Goal: Transaction & Acquisition: Purchase product/service

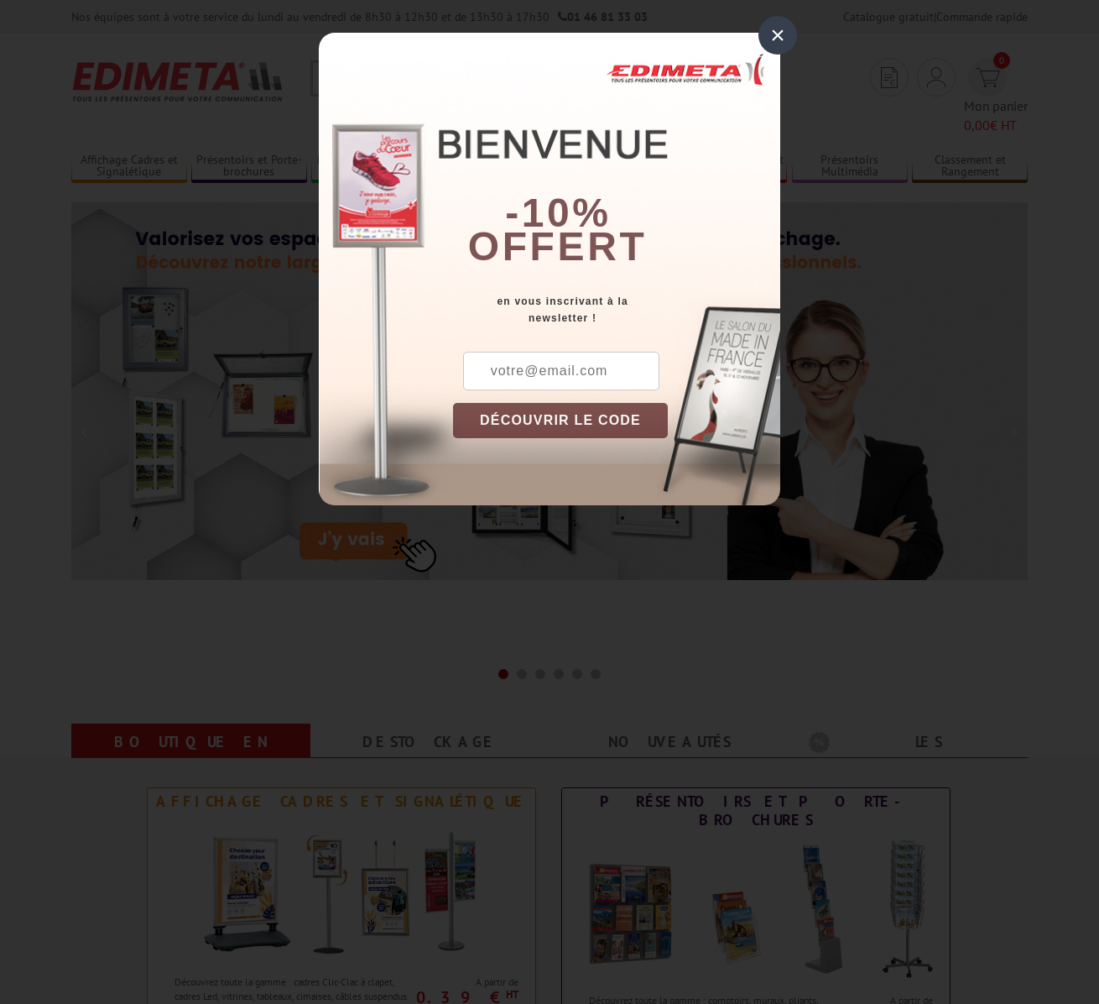
click at [771, 36] on div "×" at bounding box center [778, 35] width 39 height 39
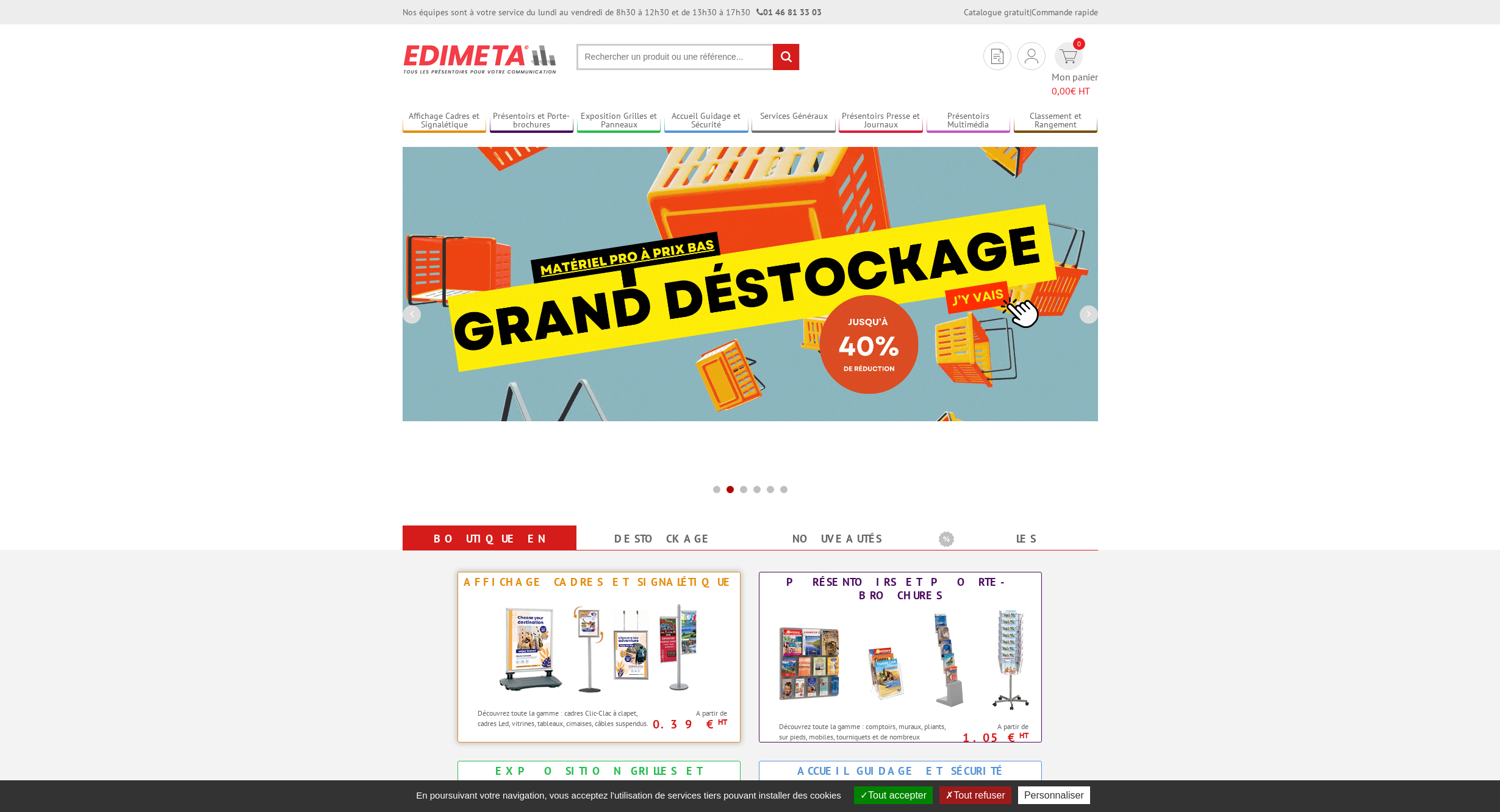
click at [610, 612] on img at bounding box center [599, 646] width 226 height 110
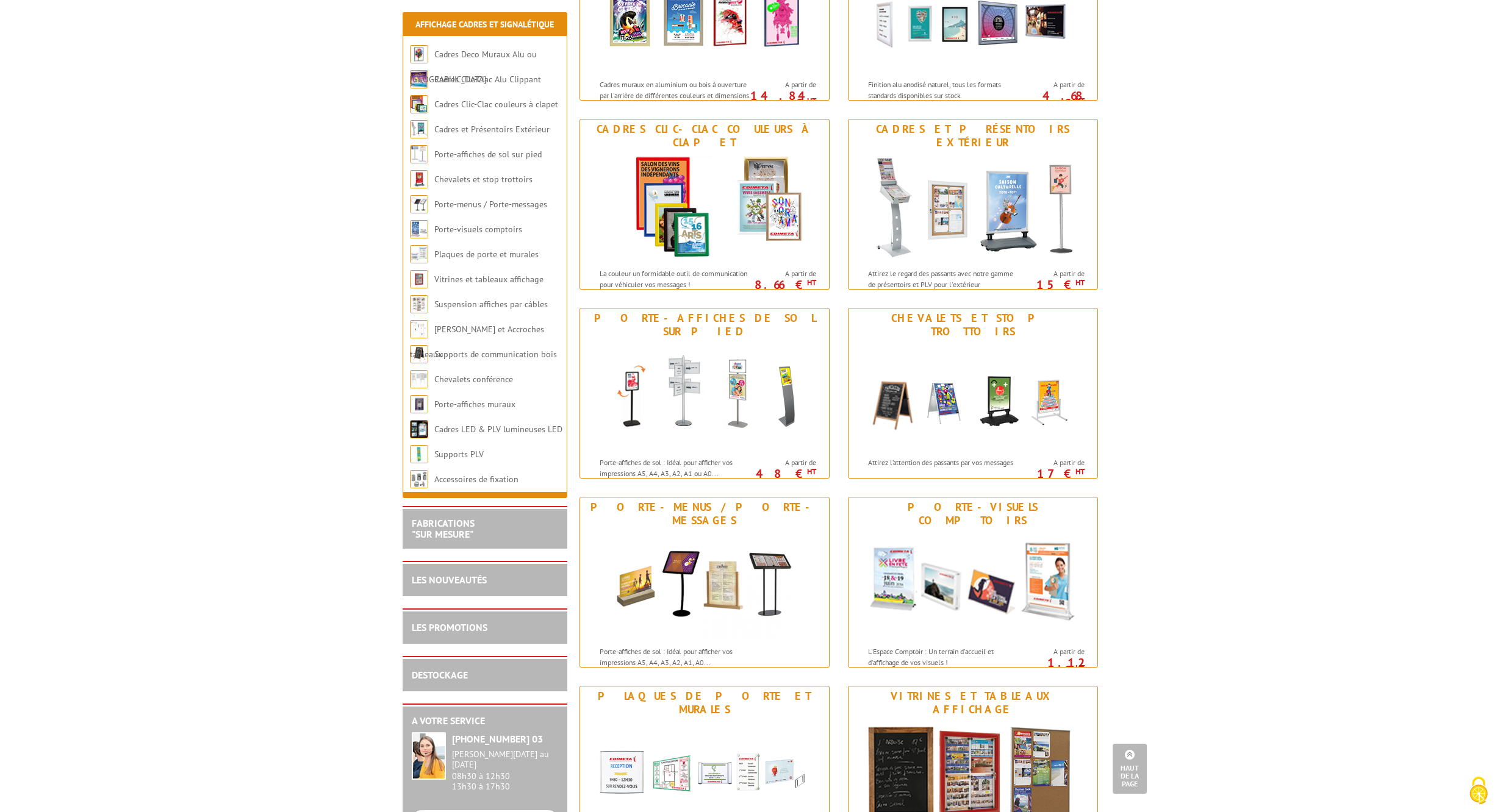
scroll to position [409, 0]
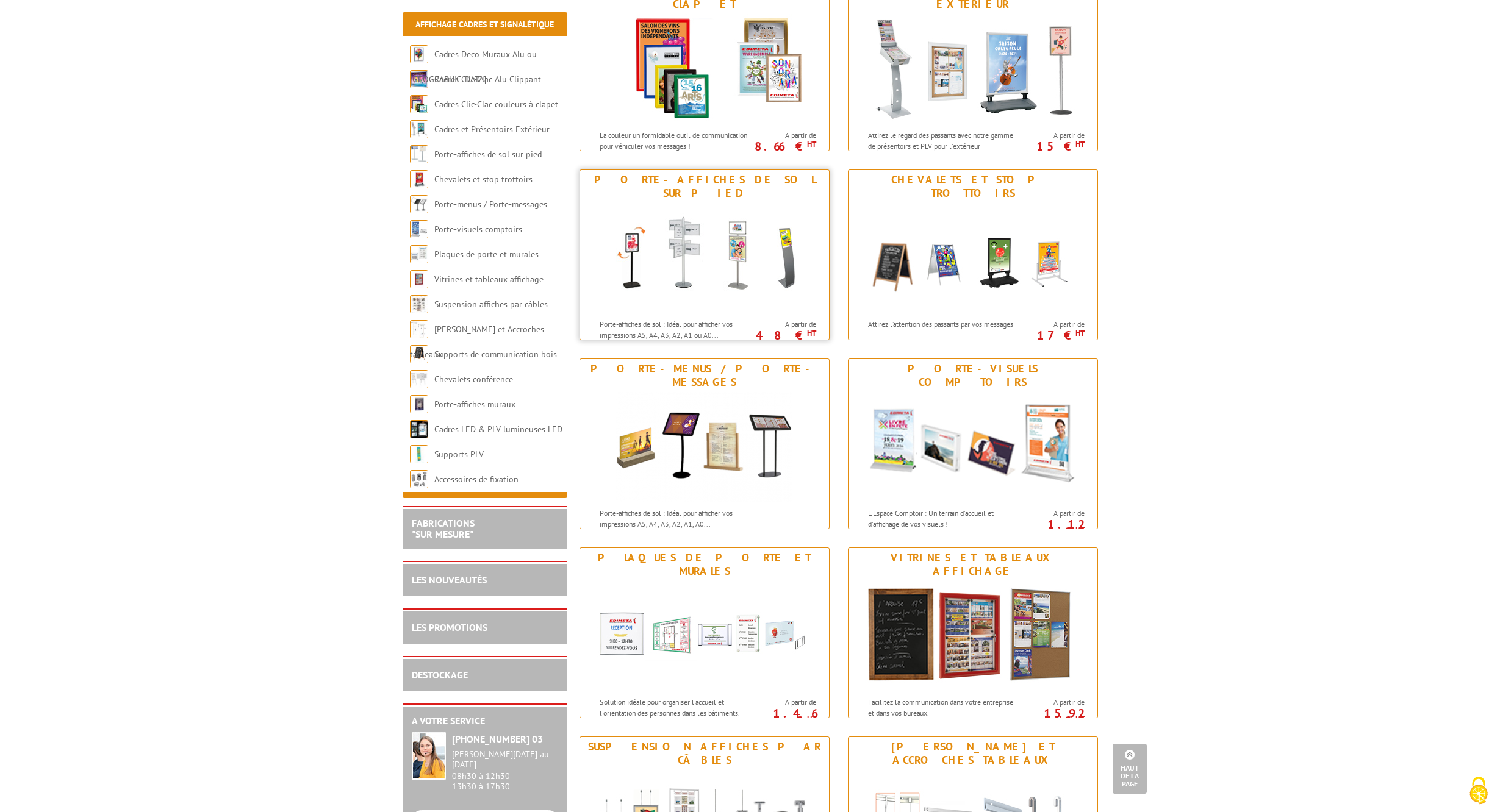
click at [657, 222] on img at bounding box center [704, 257] width 226 height 110
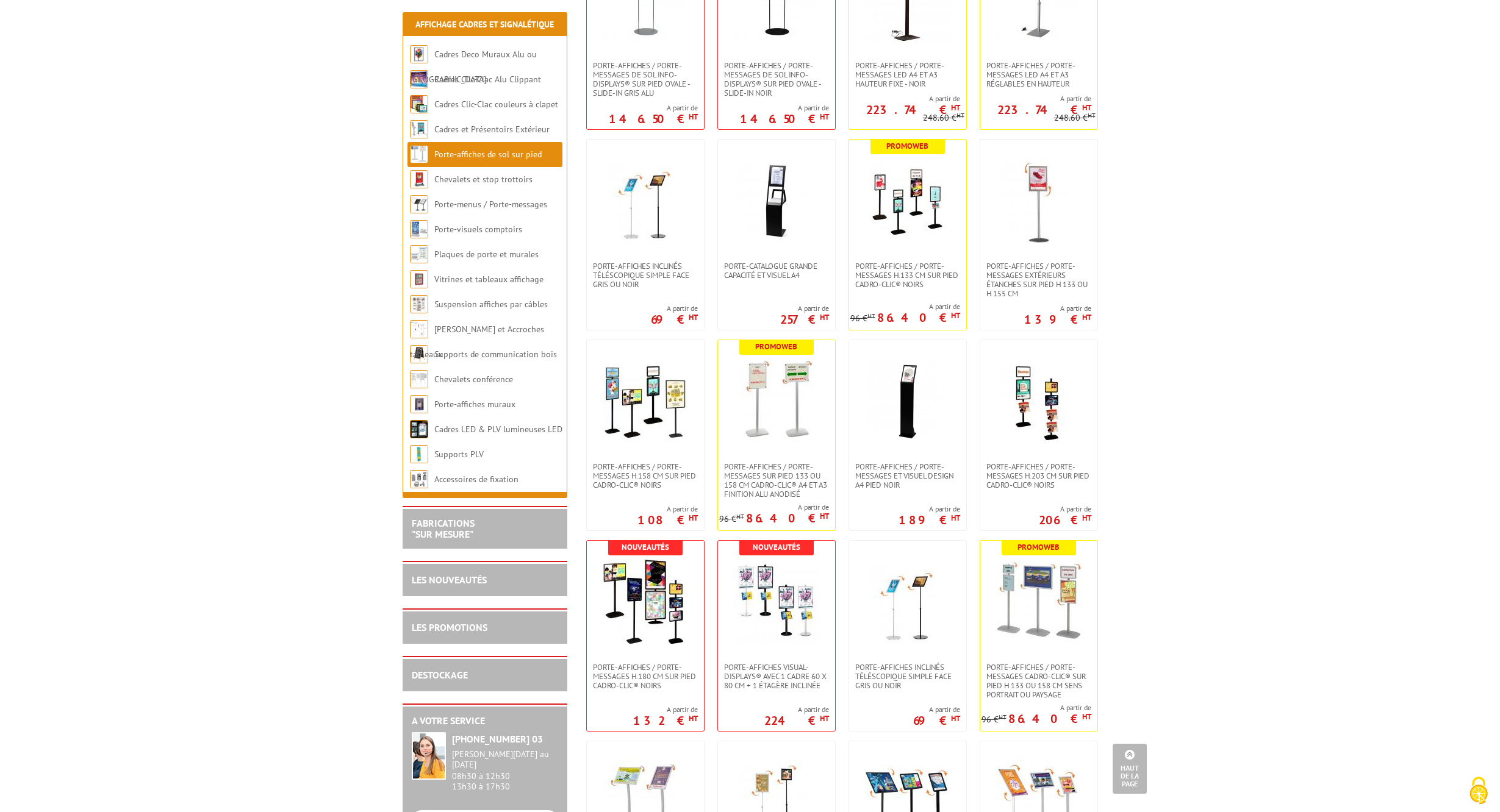
scroll to position [542, 0]
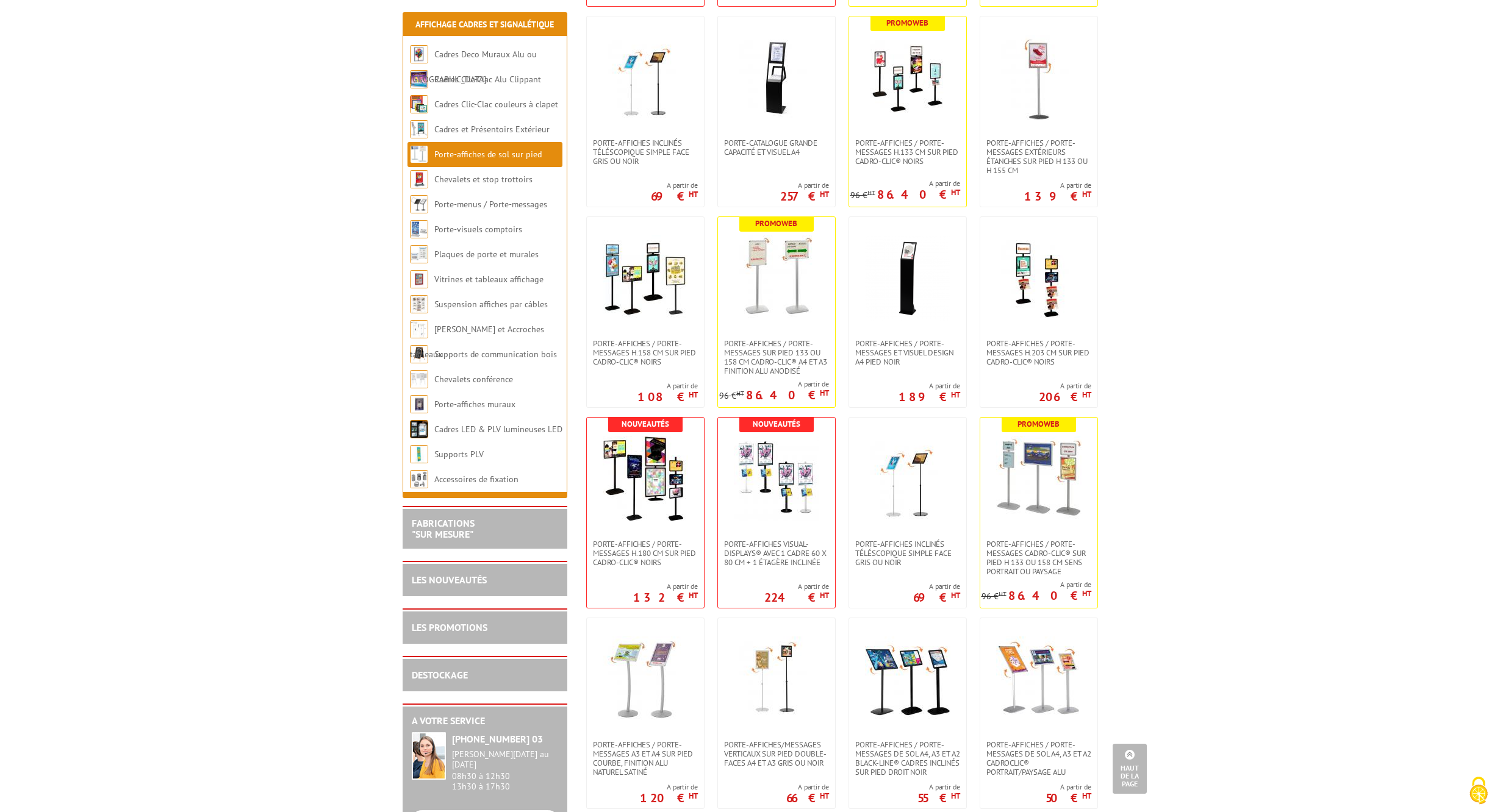
scroll to position [651, 0]
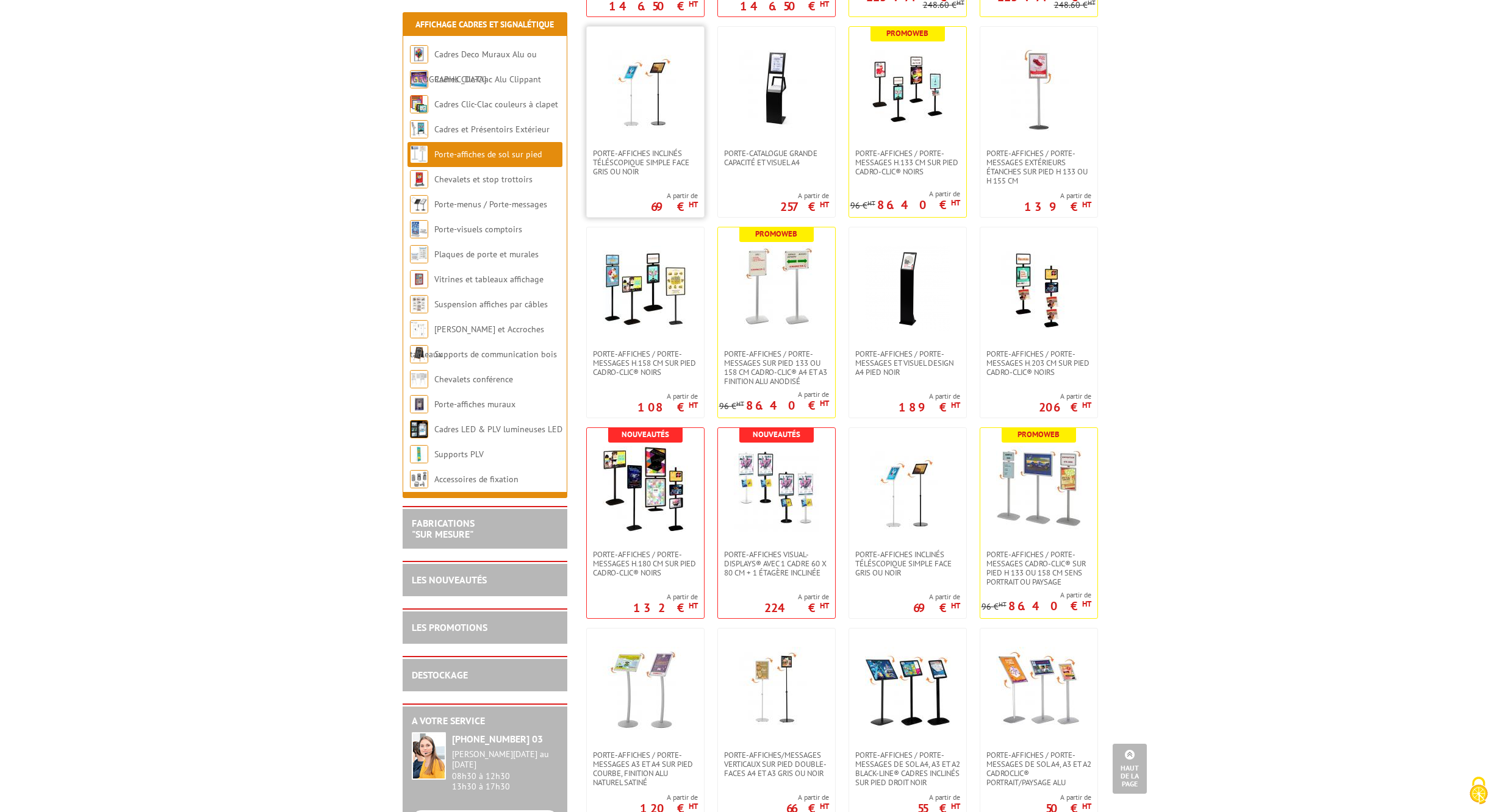
click at [653, 89] on img at bounding box center [645, 87] width 85 height 85
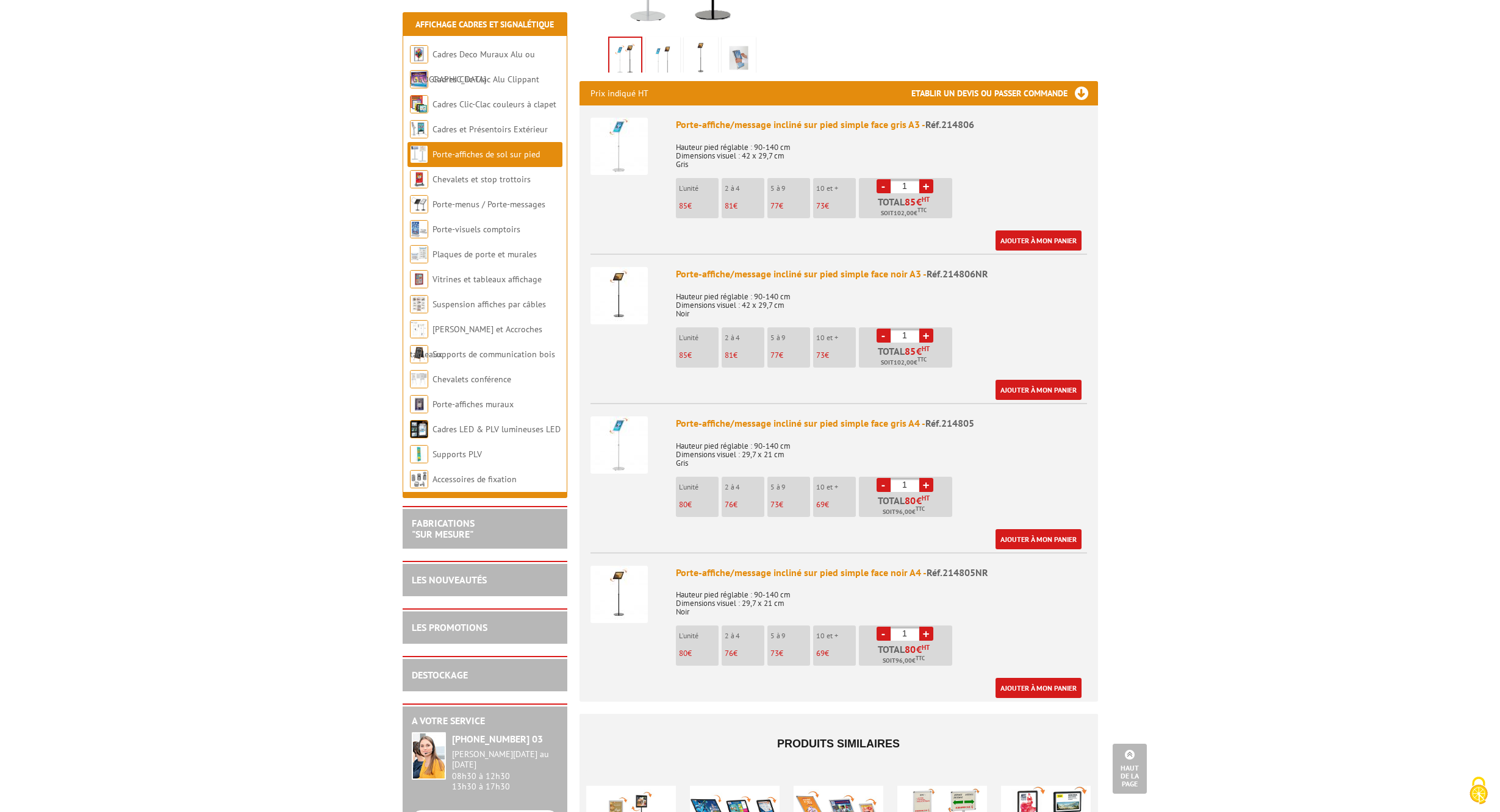
scroll to position [26, 0]
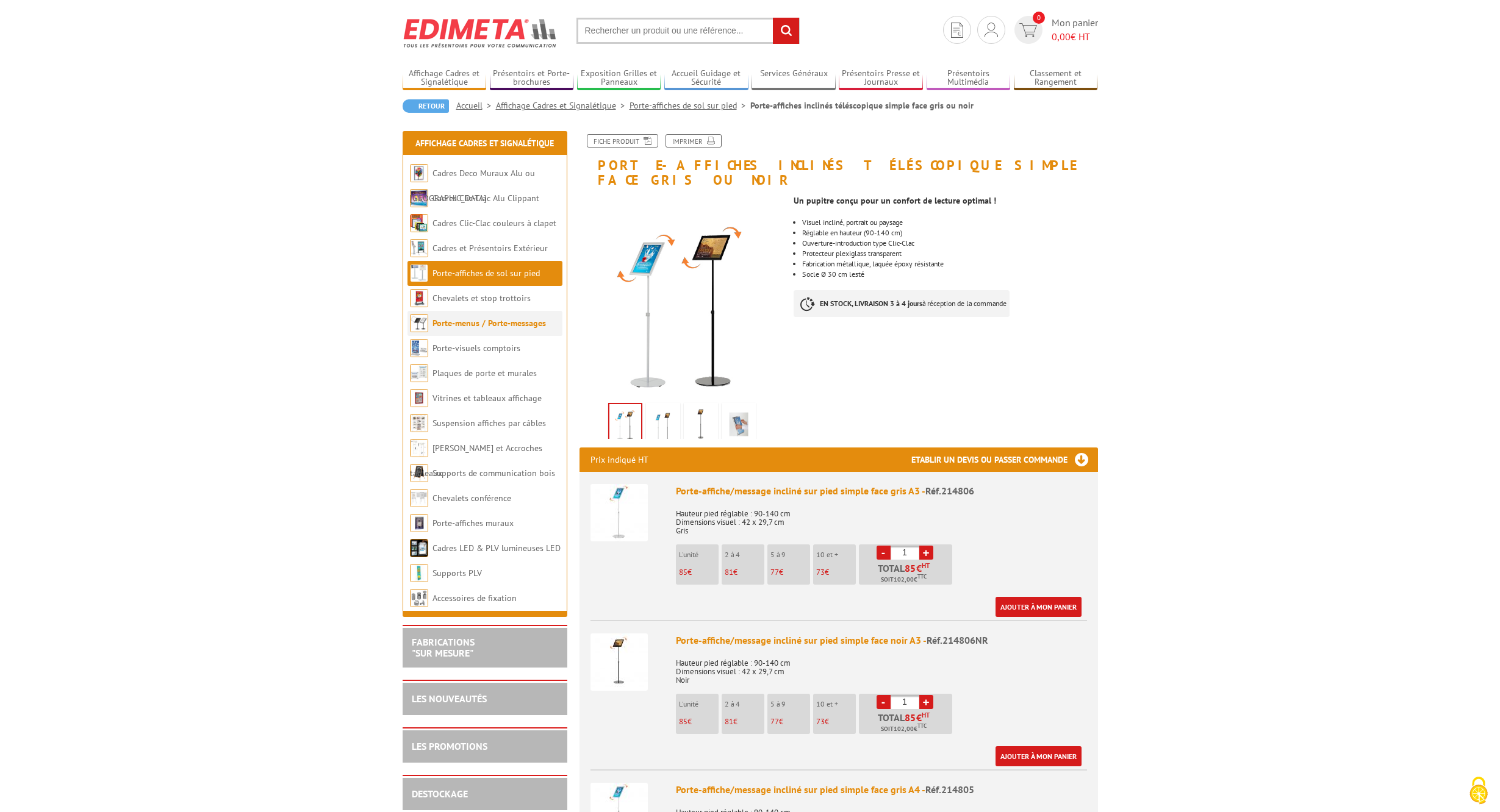
click at [453, 323] on link "Porte-menus / Porte-messages" at bounding box center [489, 322] width 113 height 11
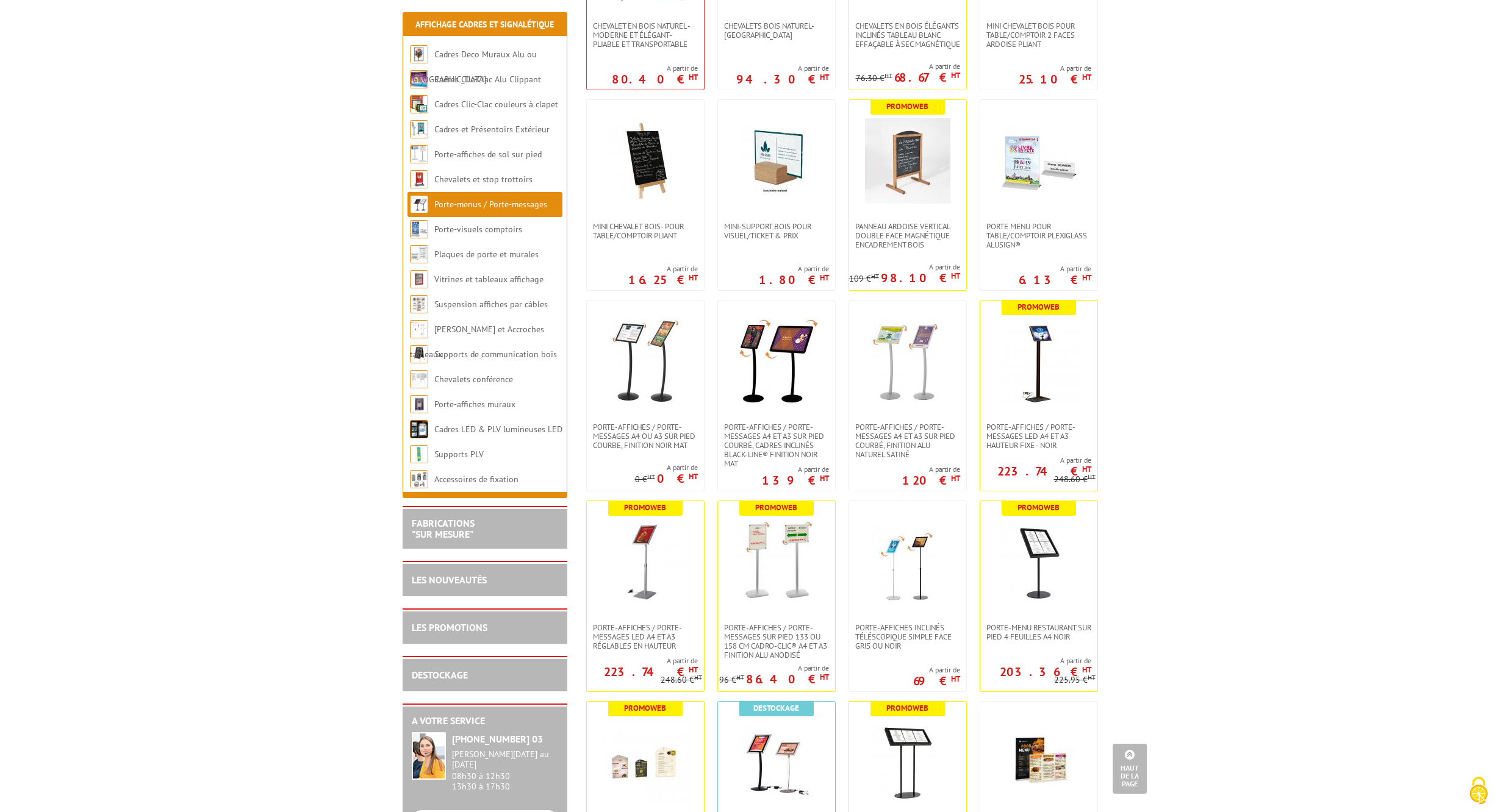
scroll to position [585, 0]
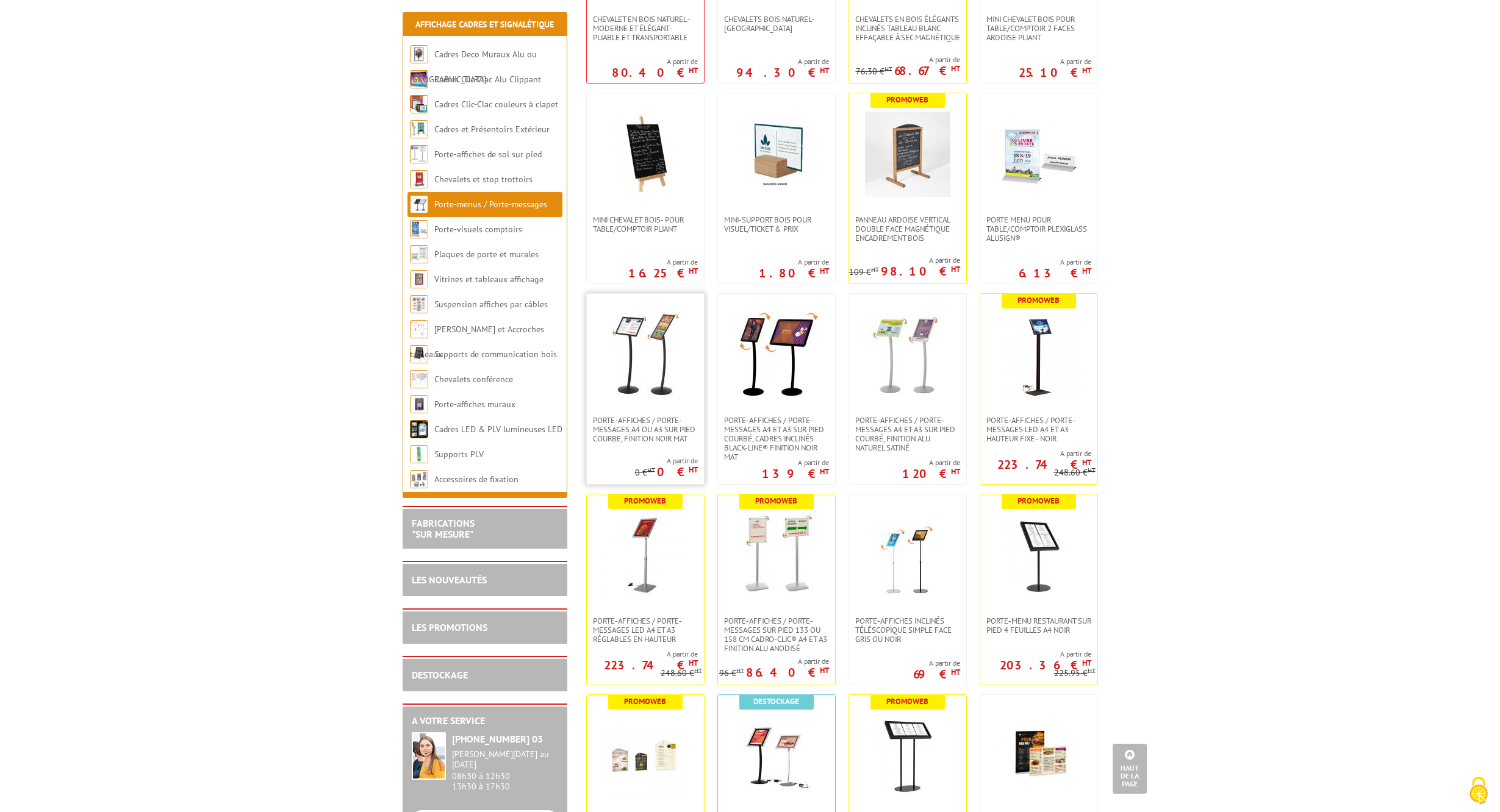
click at [642, 346] on img at bounding box center [645, 354] width 85 height 85
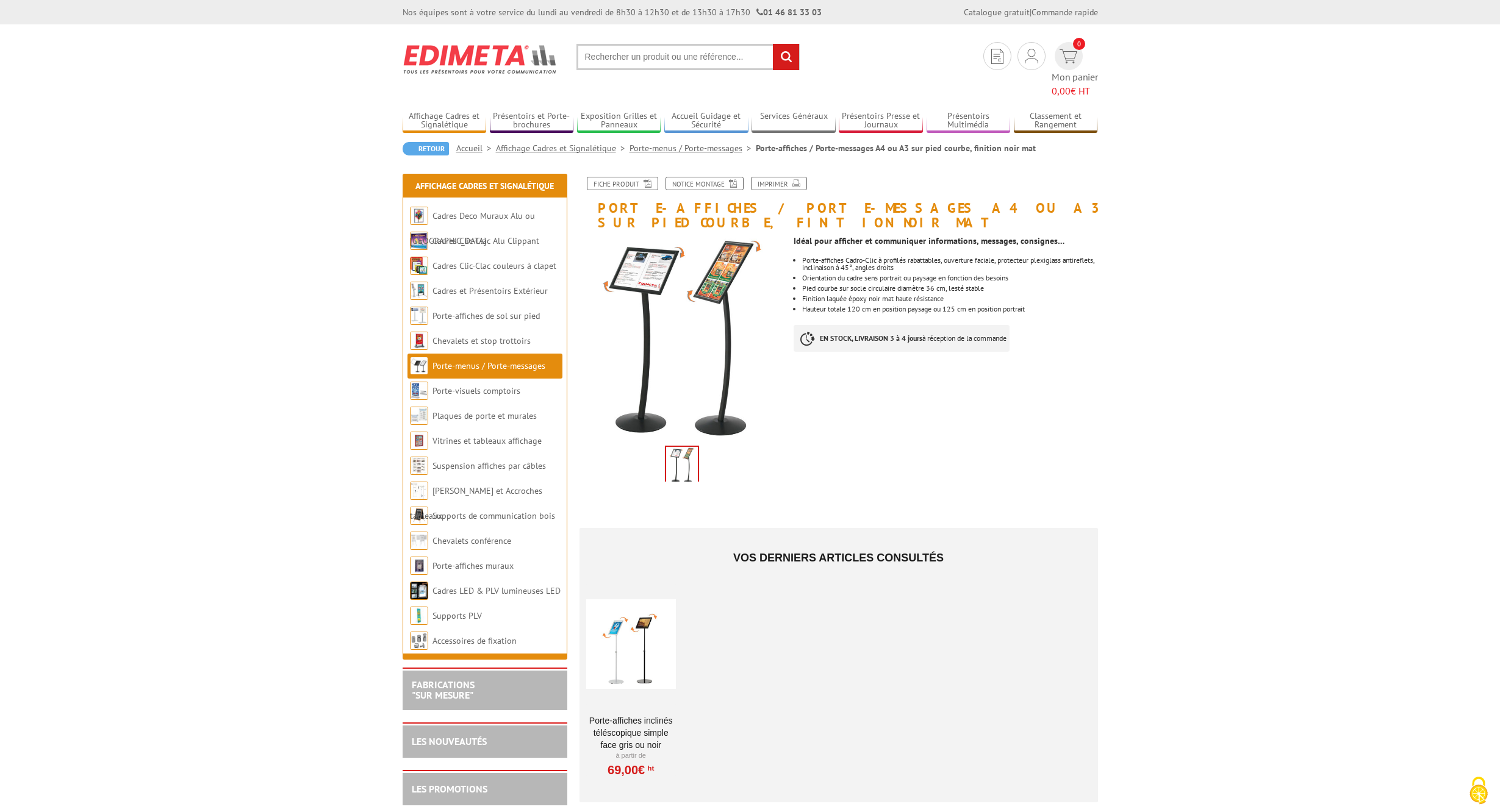
click at [661, 236] on img at bounding box center [682, 338] width 206 height 206
click at [682, 447] on img at bounding box center [682, 466] width 32 height 38
